Goal: Transaction & Acquisition: Subscribe to service/newsletter

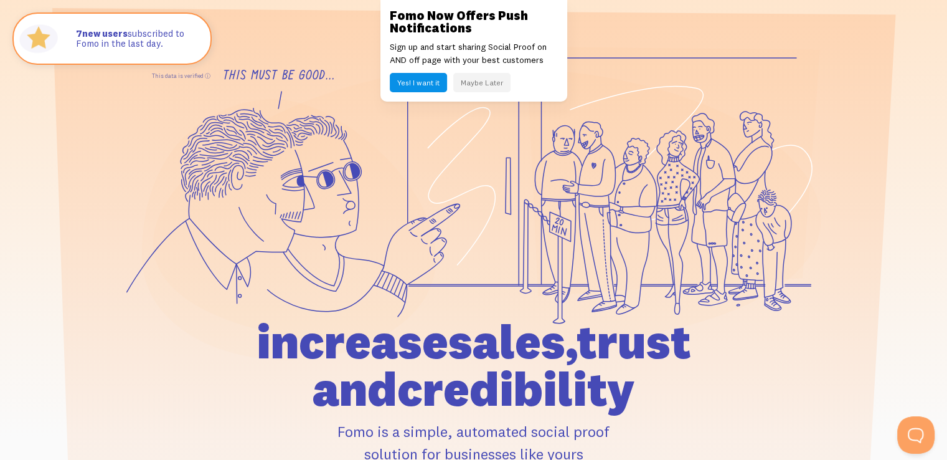
click at [485, 88] on button "Maybe Later" at bounding box center [481, 82] width 57 height 19
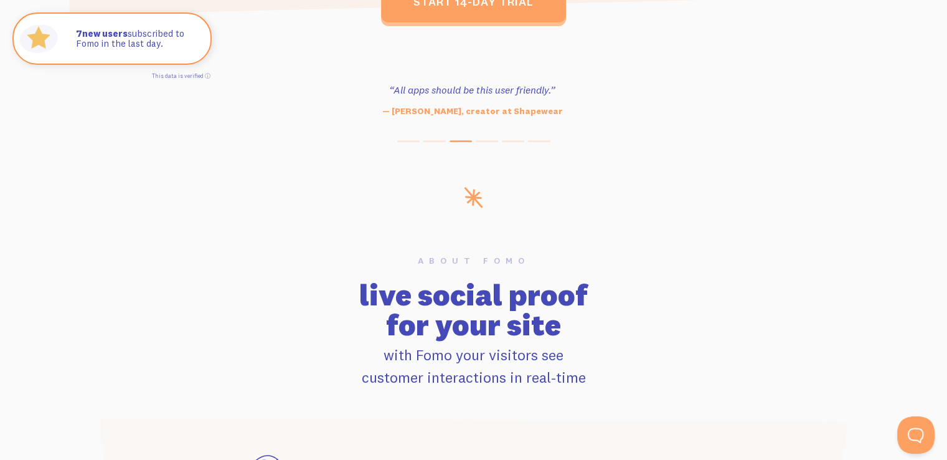
scroll to position [374, 0]
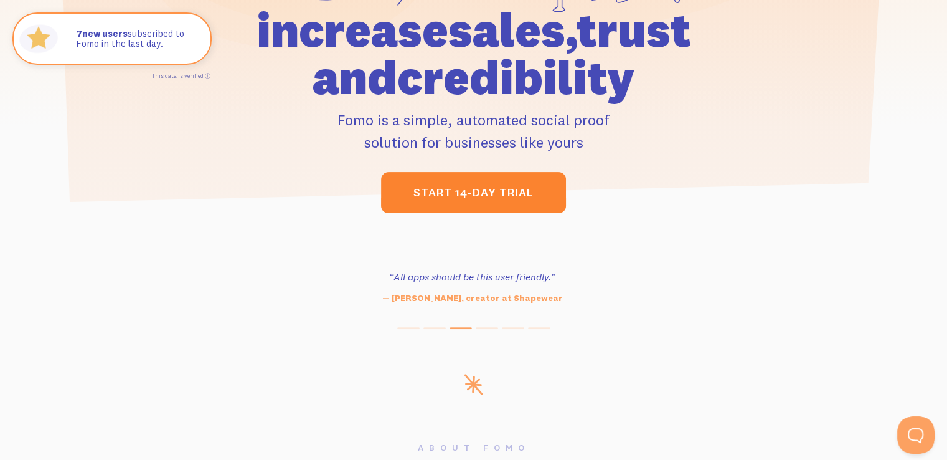
click at [488, 194] on link "start 14-day trial" at bounding box center [473, 192] width 185 height 41
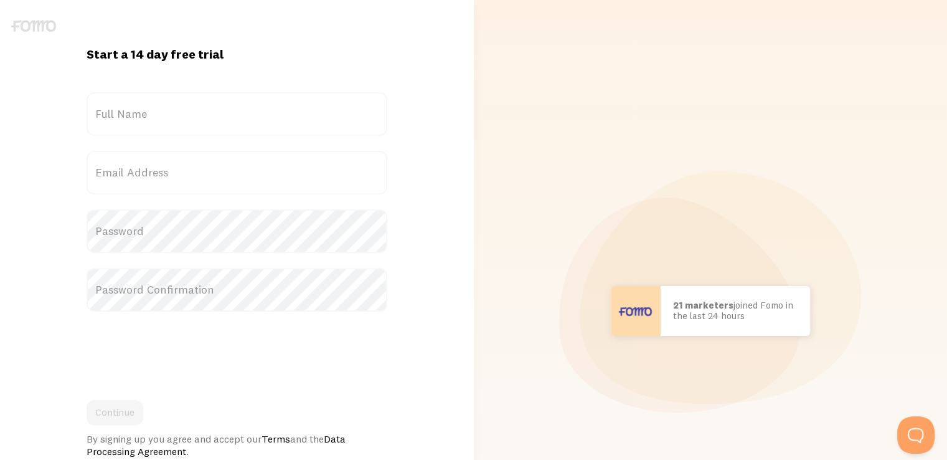
click at [192, 111] on label "Full Name" at bounding box center [237, 114] width 301 height 44
click at [192, 111] on input "Full Name" at bounding box center [237, 114] width 301 height 44
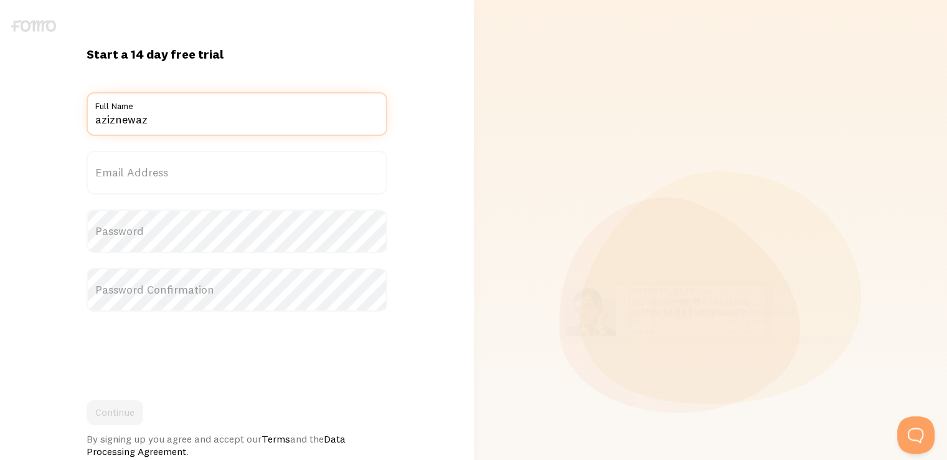
type input "aziznewaz"
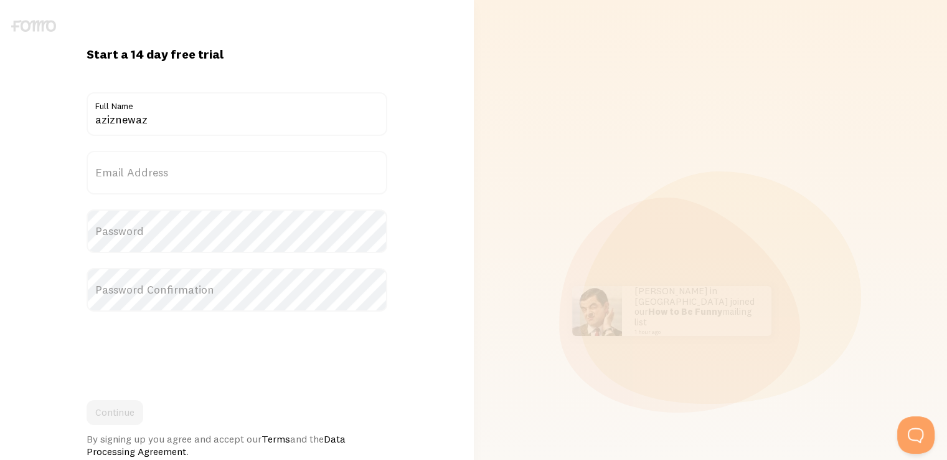
click at [120, 179] on label "Email Address" at bounding box center [237, 173] width 301 height 44
click at [120, 179] on input "Email Address" at bounding box center [237, 173] width 301 height 44
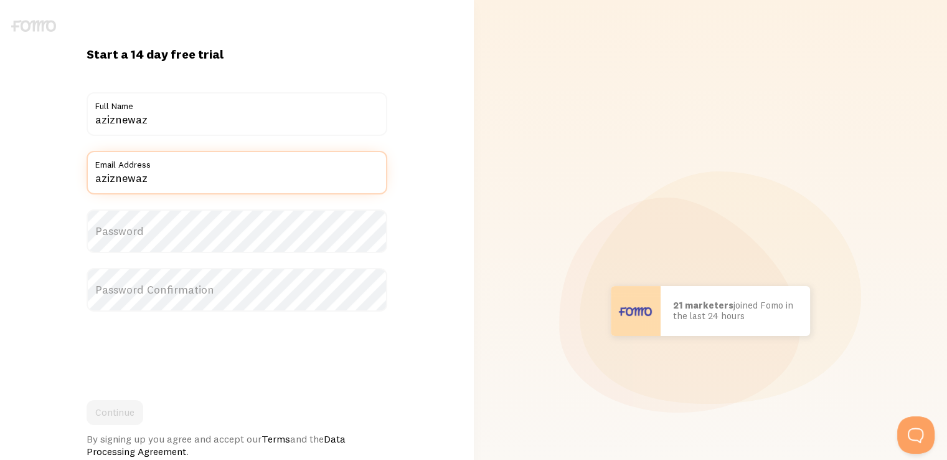
click at [100, 174] on input "aziznewaz" at bounding box center [237, 173] width 301 height 44
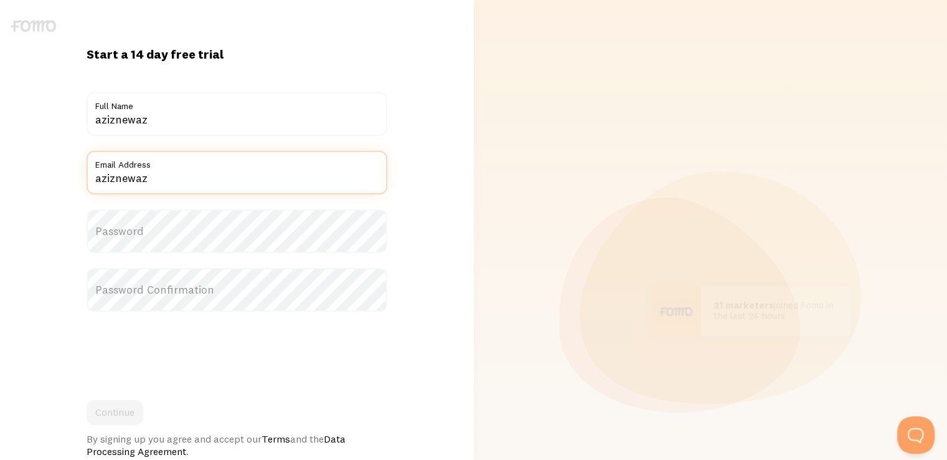
click at [97, 174] on input "aziznewaz" at bounding box center [237, 173] width 301 height 44
click at [158, 173] on input "mdaziznewaz" at bounding box center [237, 173] width 301 height 44
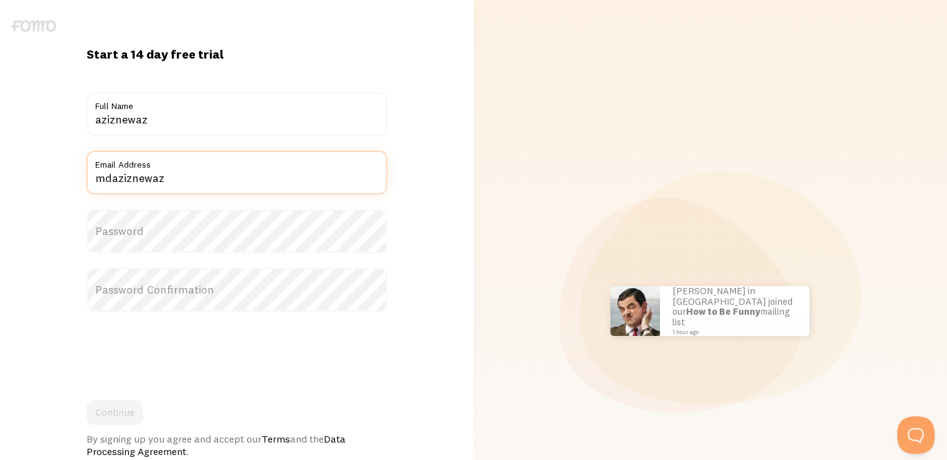
click at [164, 173] on input "mdaziznewaz" at bounding box center [237, 173] width 301 height 44
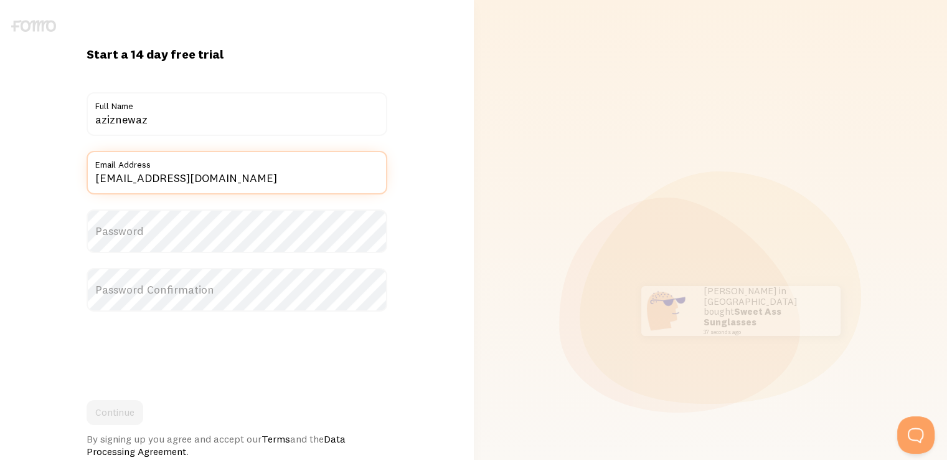
type input "mdaziznewaz@gmail.com"
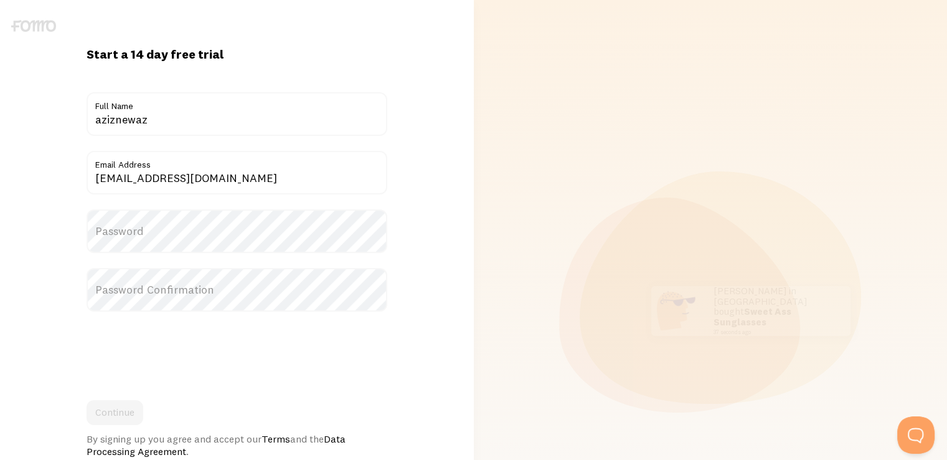
click at [130, 226] on label "Password" at bounding box center [237, 231] width 301 height 44
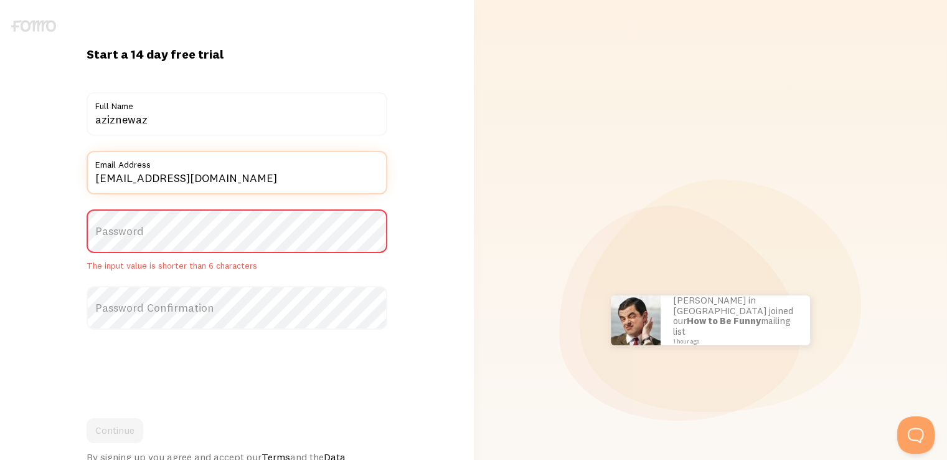
drag, startPoint x: 224, startPoint y: 180, endPoint x: 85, endPoint y: 175, distance: 139.6
click at [85, 175] on div "Start a 14 day free trial {{ count }} people signed up today! Title aziznewaz F…" at bounding box center [237, 320] width 316 height 548
click at [146, 234] on label "Password" at bounding box center [237, 231] width 301 height 44
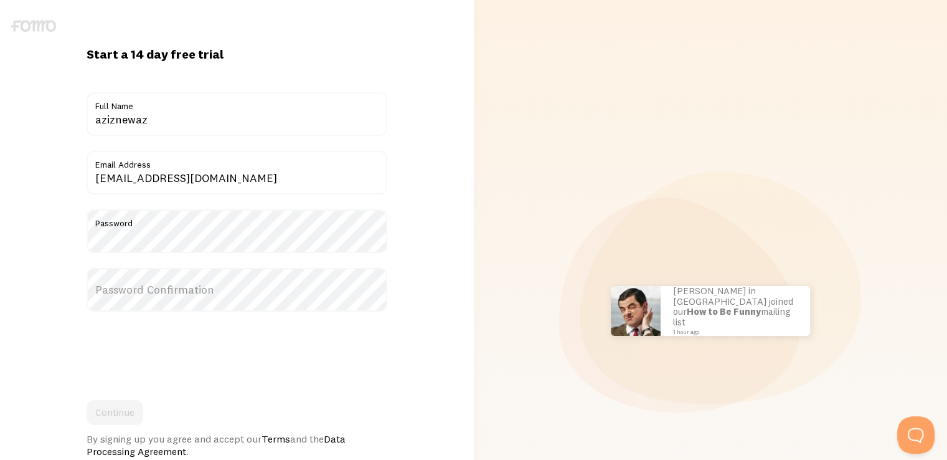
click at [148, 290] on label "Password Confirmation" at bounding box center [237, 290] width 301 height 44
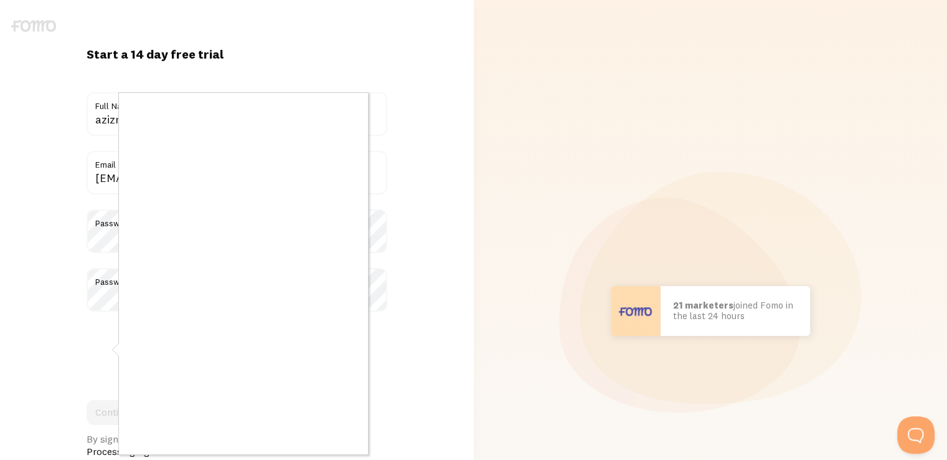
click at [100, 352] on div at bounding box center [473, 230] width 947 height 460
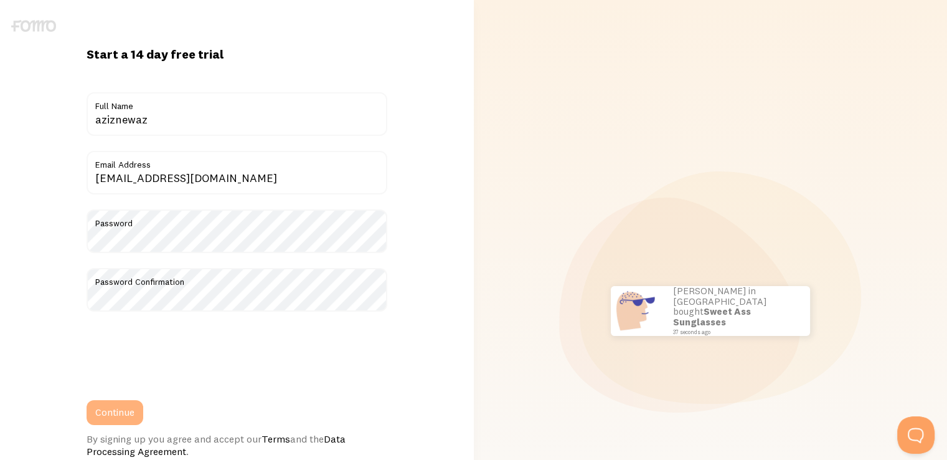
click at [133, 418] on button "Continue" at bounding box center [115, 412] width 57 height 25
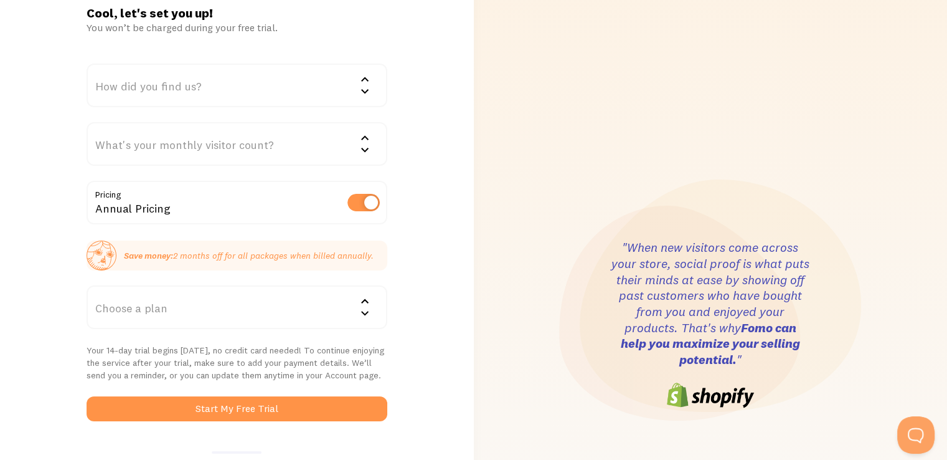
scroll to position [62, 0]
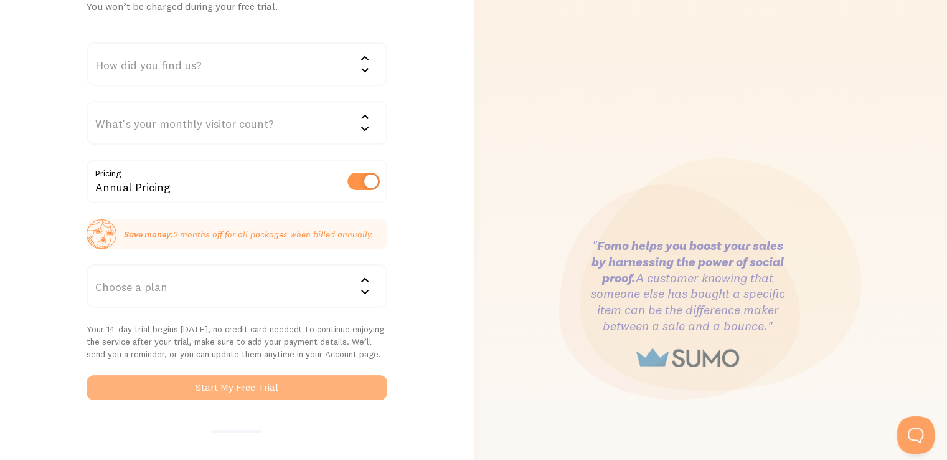
click at [309, 388] on button "Start My Free Trial" at bounding box center [237, 387] width 301 height 25
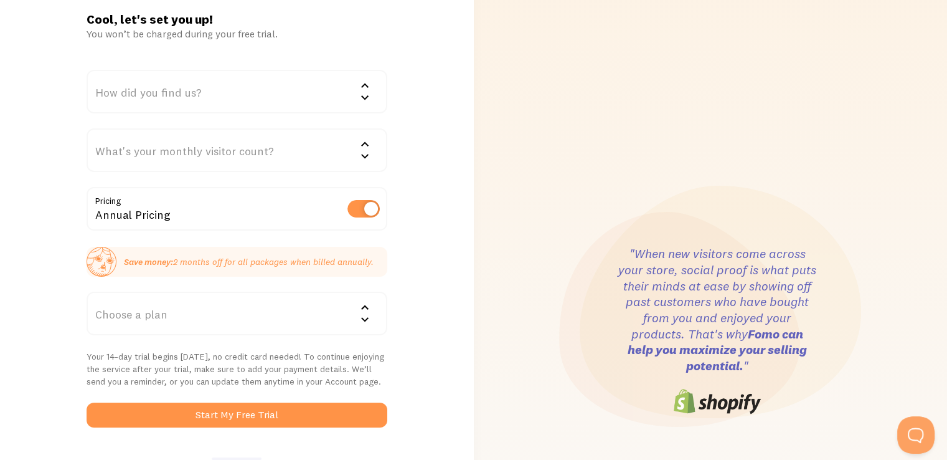
scroll to position [187, 0]
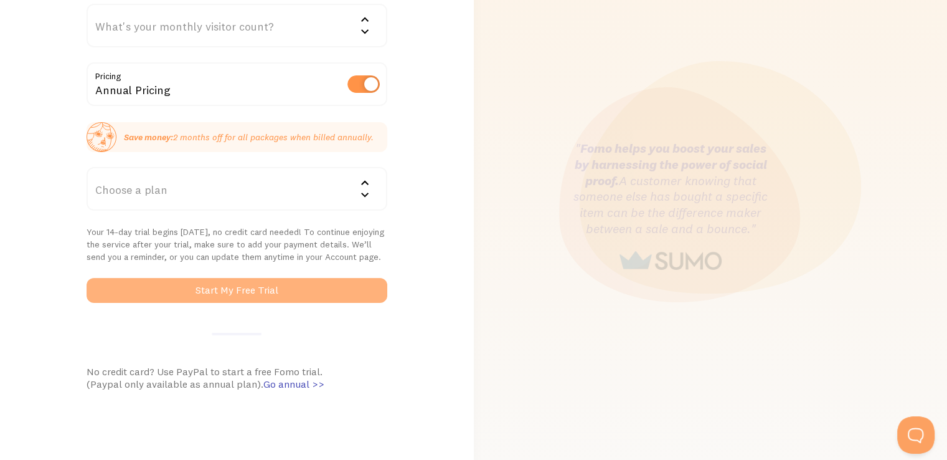
click at [313, 296] on button "Start My Free Trial" at bounding box center [237, 290] width 301 height 25
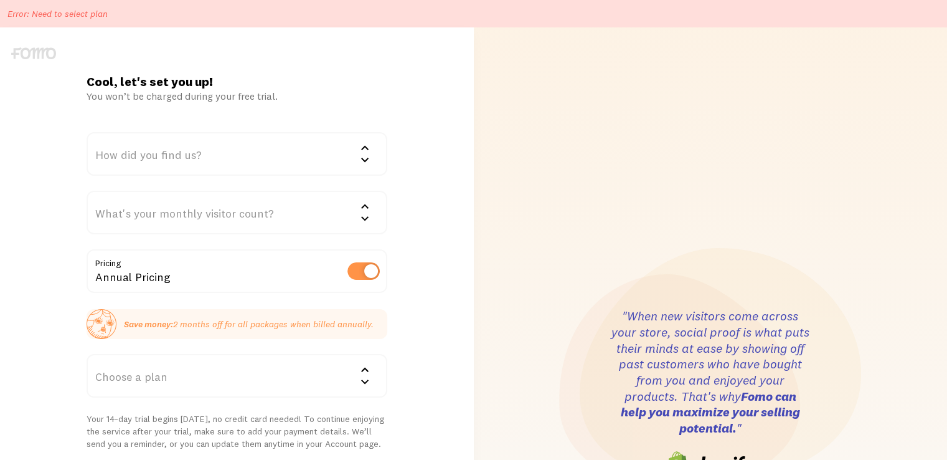
click at [359, 273] on label at bounding box center [364, 270] width 32 height 17
click at [359, 273] on input "checkbox" at bounding box center [364, 270] width 32 height 17
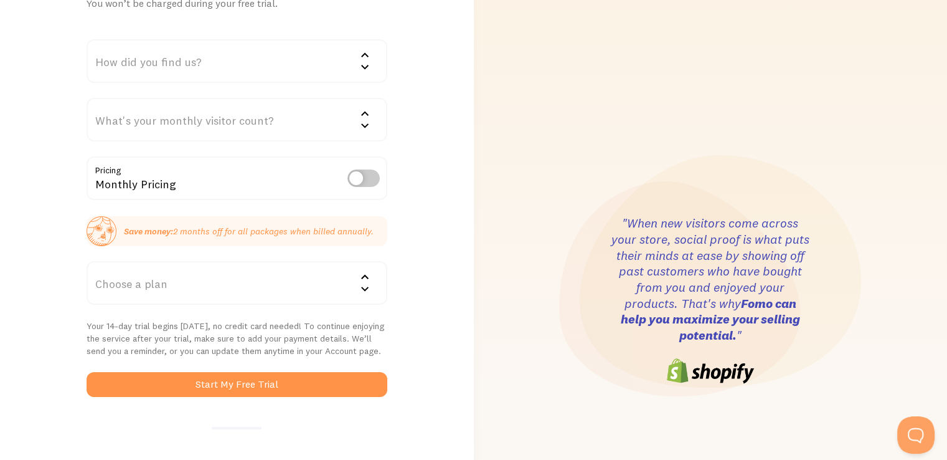
scroll to position [62, 0]
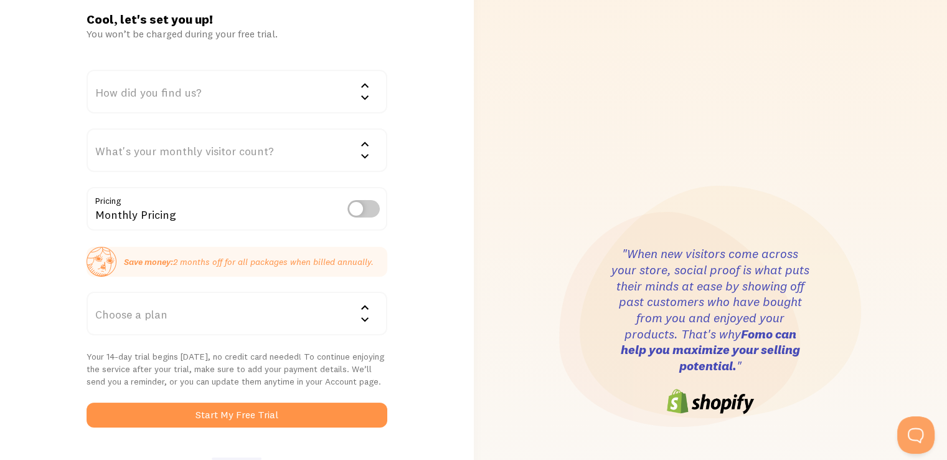
click at [366, 212] on label at bounding box center [364, 208] width 32 height 17
click at [366, 212] on input "checkbox" at bounding box center [364, 208] width 32 height 17
checkbox input "true"
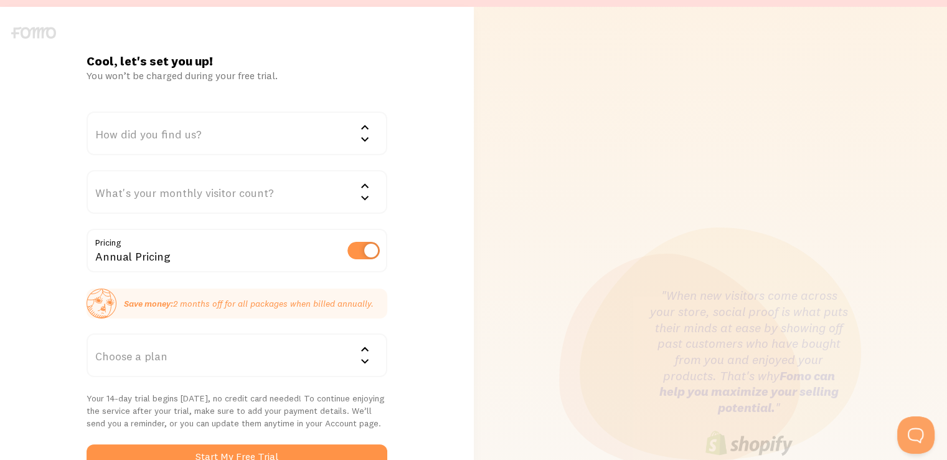
scroll to position [0, 0]
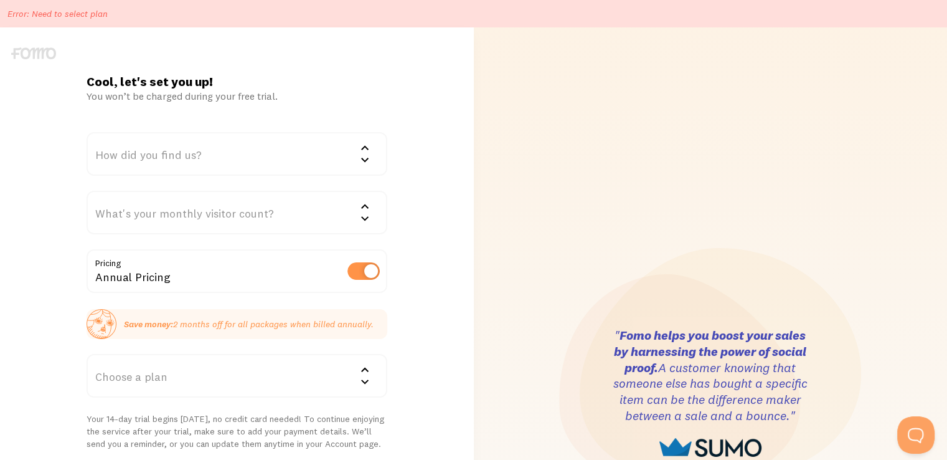
click at [227, 159] on div "How did you find us?" at bounding box center [237, 154] width 301 height 44
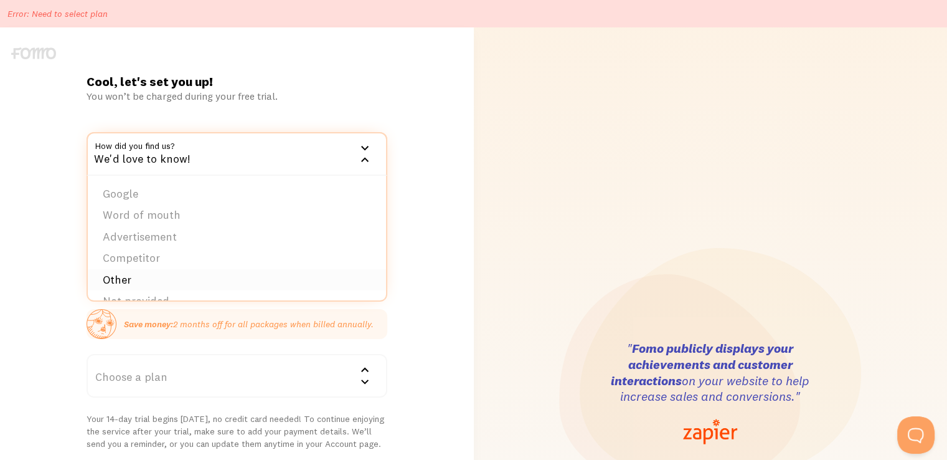
click at [139, 277] on li "Other" at bounding box center [237, 280] width 298 height 22
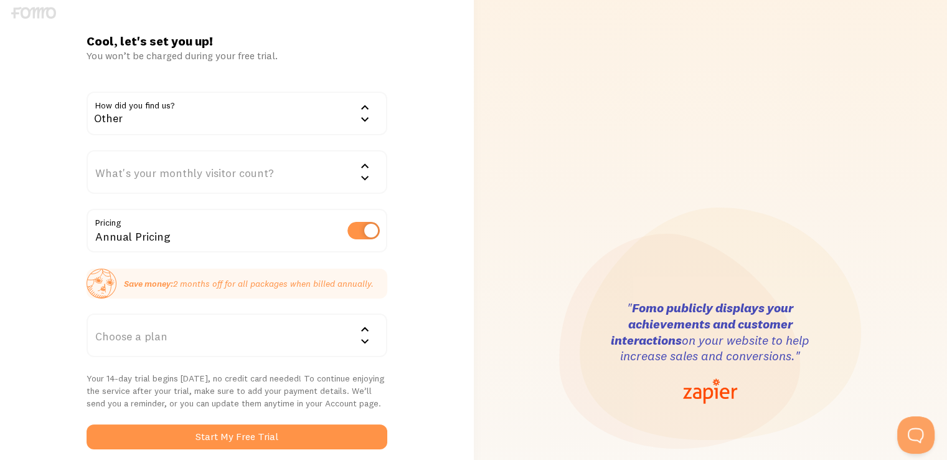
scroll to position [62, 0]
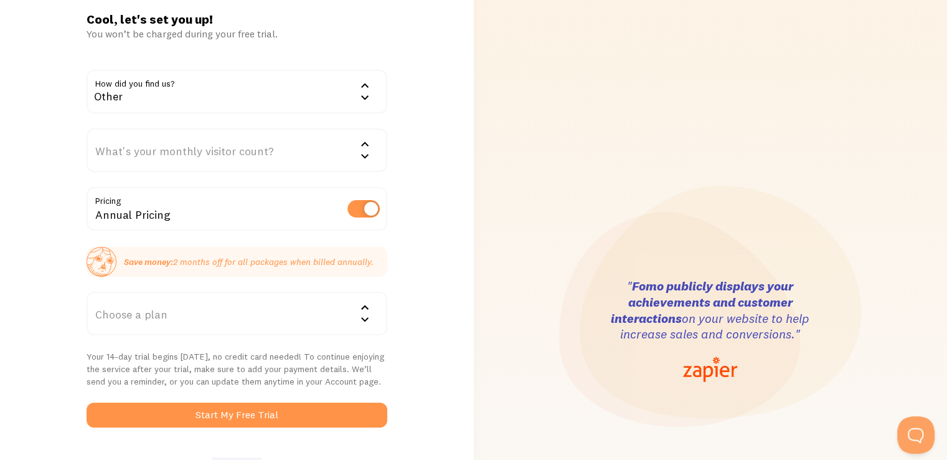
click at [186, 143] on div "What's your monthly visitor count?" at bounding box center [237, 150] width 301 height 44
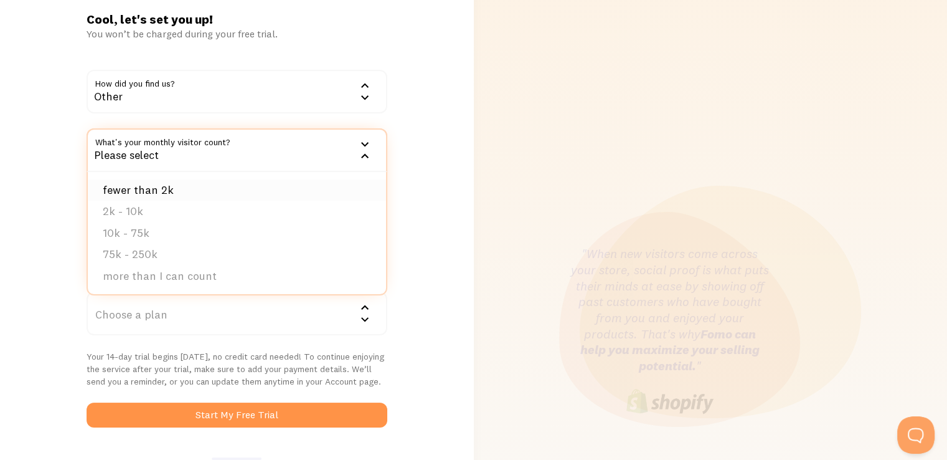
click at [150, 187] on li "fewer than 2k" at bounding box center [237, 190] width 298 height 22
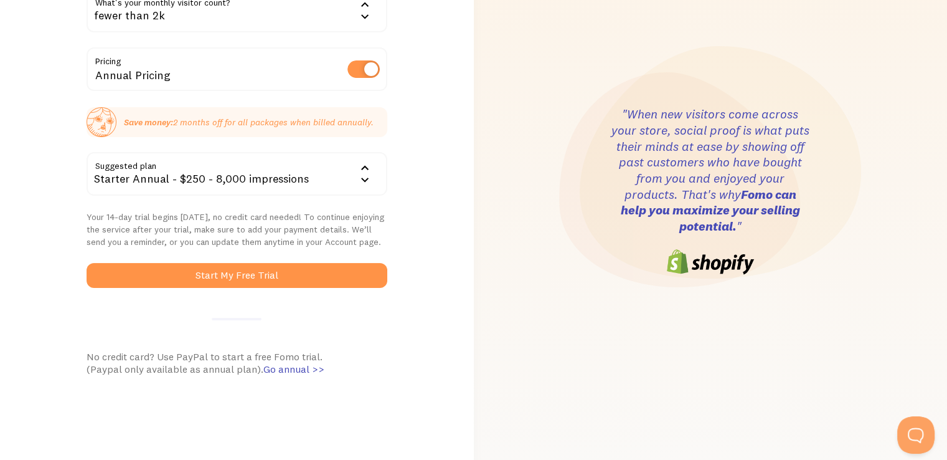
scroll to position [174, 0]
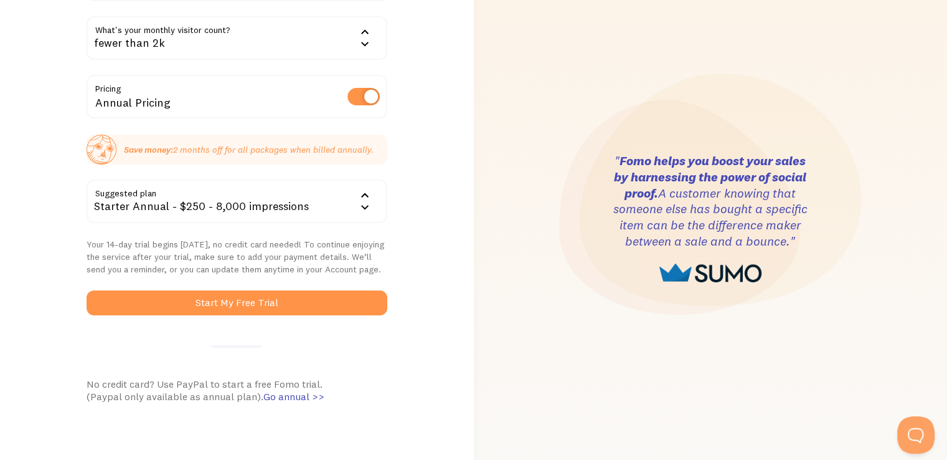
click at [364, 193] on icon at bounding box center [364, 195] width 7 height 4
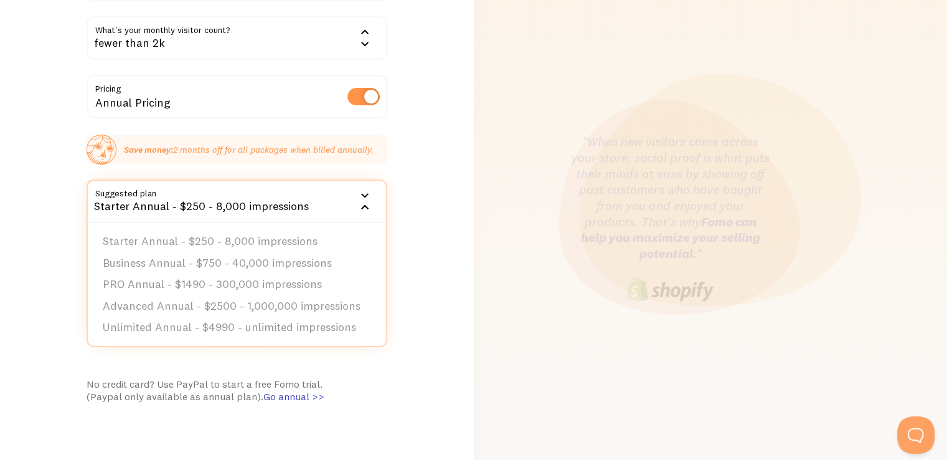
click at [358, 197] on icon at bounding box center [365, 195] width 15 height 15
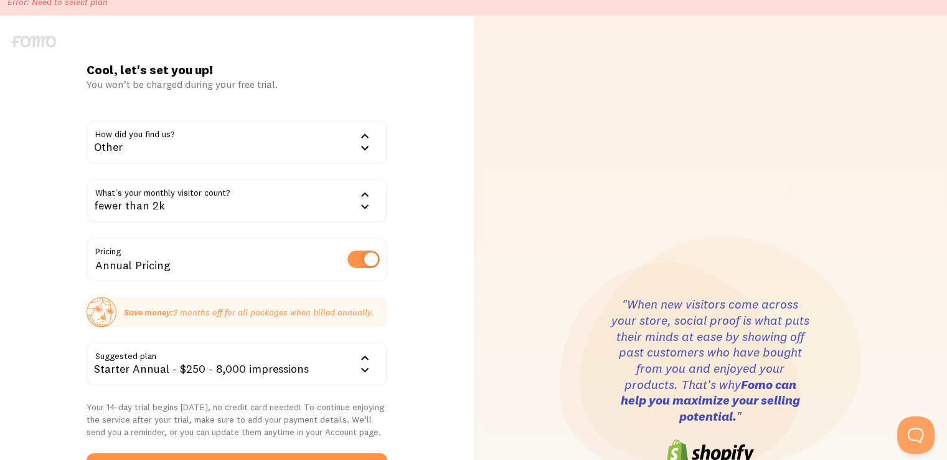
scroll to position [0, 0]
